Goal: Check status: Check status

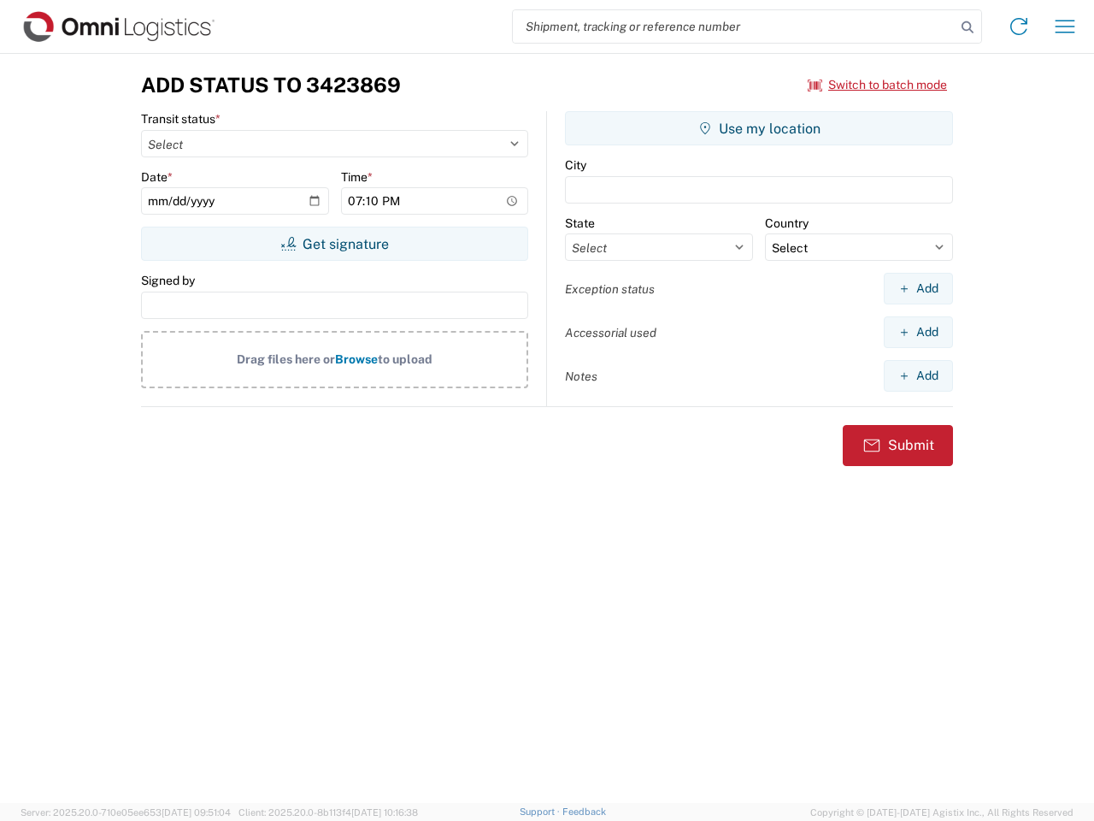
click at [734, 26] on input "search" at bounding box center [734, 26] width 443 height 32
click at [968, 27] on icon at bounding box center [968, 27] width 24 height 24
click at [1019, 26] on icon at bounding box center [1018, 26] width 27 height 27
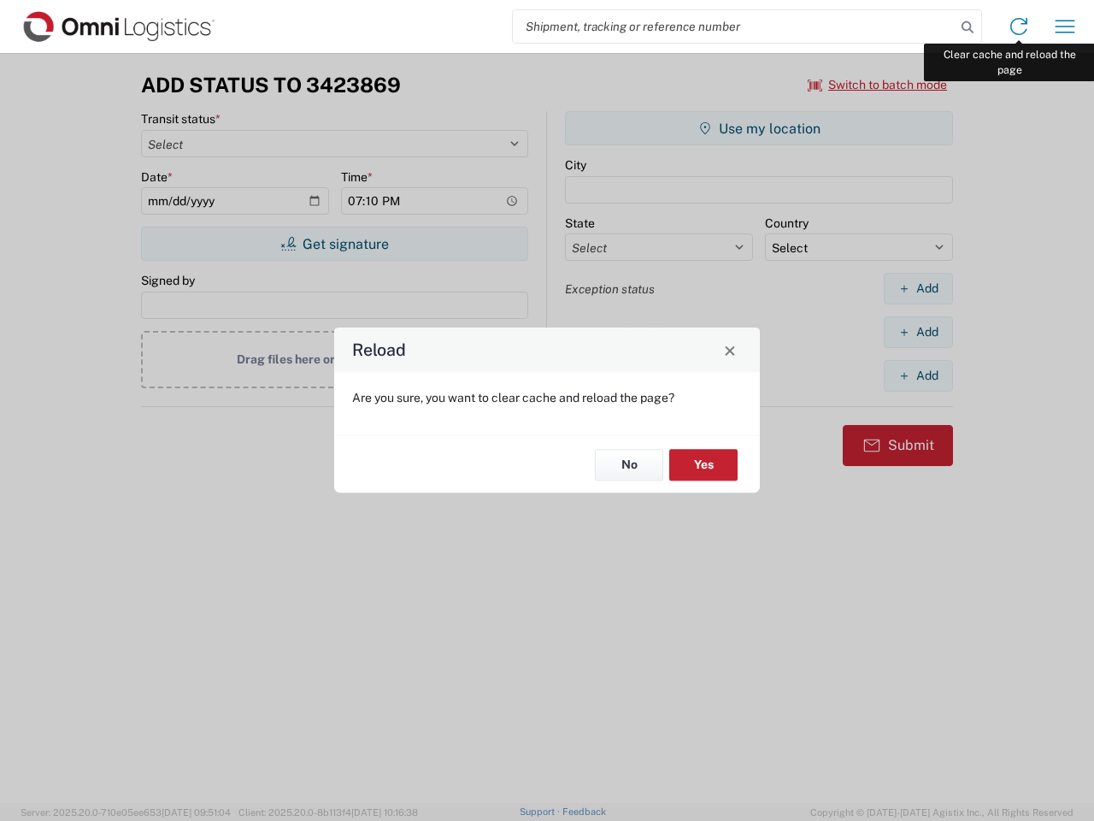
click at [1065, 26] on div "Reload Are you sure, you want to clear cache and reload the page? No Yes" at bounding box center [547, 410] width 1094 height 821
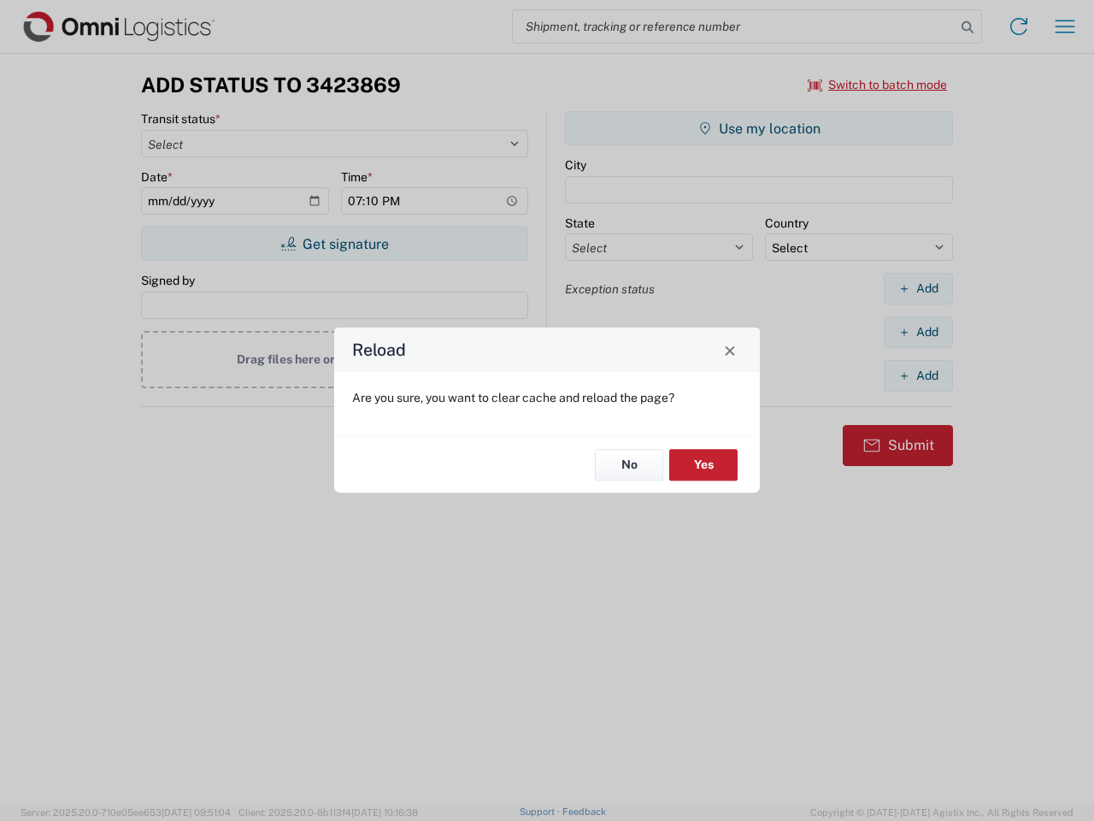
click at [878, 85] on div "Reload Are you sure, you want to clear cache and reload the page? No Yes" at bounding box center [547, 410] width 1094 height 821
click at [334, 244] on div "Reload Are you sure, you want to clear cache and reload the page? No Yes" at bounding box center [547, 410] width 1094 height 821
click at [759, 128] on div "Reload Are you sure, you want to clear cache and reload the page? No Yes" at bounding box center [547, 410] width 1094 height 821
click at [918, 288] on div "Reload Are you sure, you want to clear cache and reload the page? No Yes" at bounding box center [547, 410] width 1094 height 821
click at [918, 332] on div "Reload Are you sure, you want to clear cache and reload the page? No Yes" at bounding box center [547, 410] width 1094 height 821
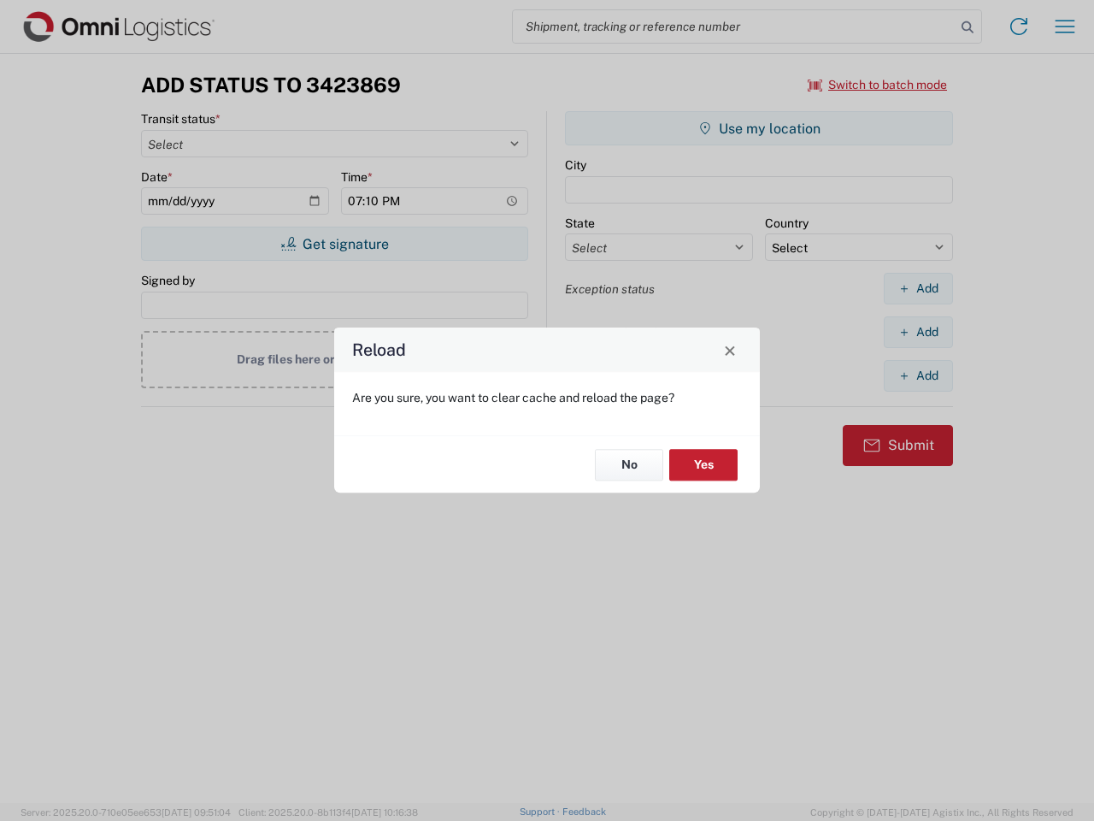
click at [918, 375] on div "Reload Are you sure, you want to clear cache and reload the page? No Yes" at bounding box center [547, 410] width 1094 height 821
